Goal: Task Accomplishment & Management: Manage account settings

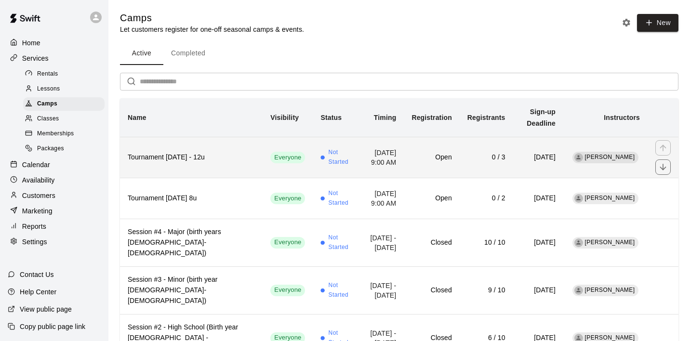
click at [181, 161] on h6 "Tournament [DATE] - 12u" at bounding box center [191, 157] width 127 height 11
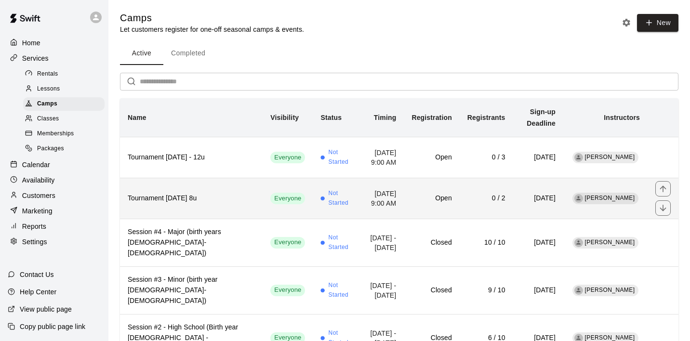
click at [243, 204] on h6 "Tournament [DATE] 8u" at bounding box center [191, 198] width 127 height 11
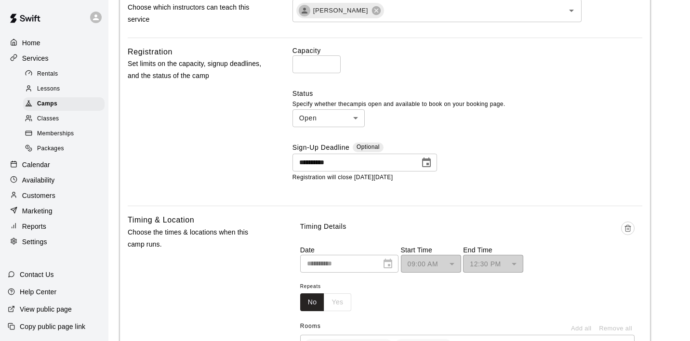
scroll to position [464, 0]
type input "*"
click at [330, 65] on input "*" at bounding box center [316, 65] width 48 height 18
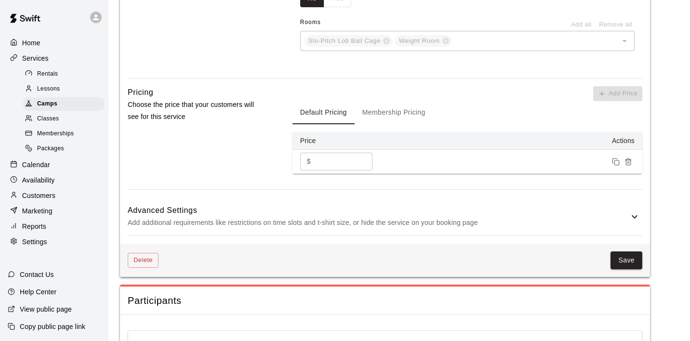
scroll to position [772, 0]
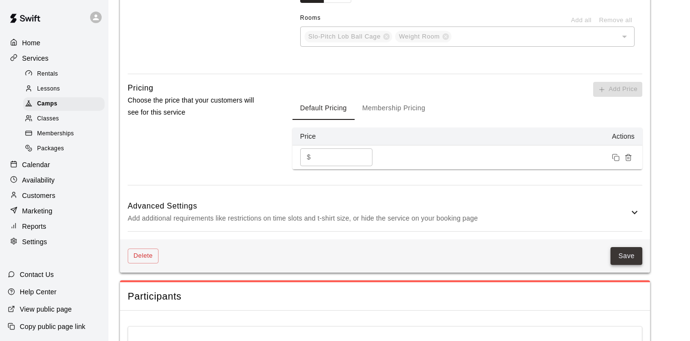
click at [625, 251] on button "Save" at bounding box center [626, 256] width 32 height 18
